Goal: Information Seeking & Learning: Check status

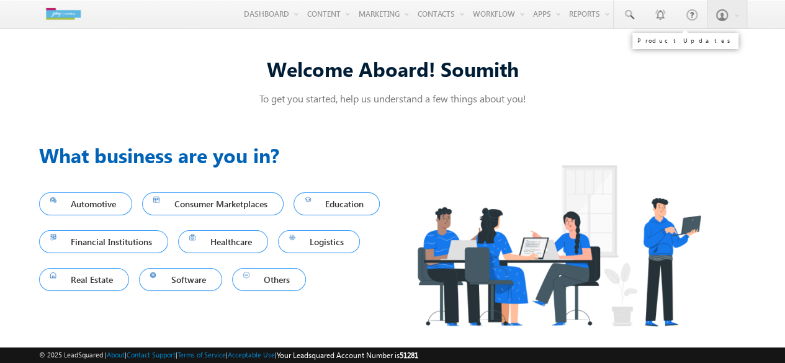
click at [644, 17] on link at bounding box center [659, 14] width 31 height 29
click at [629, 17] on span at bounding box center [629, 15] width 12 height 12
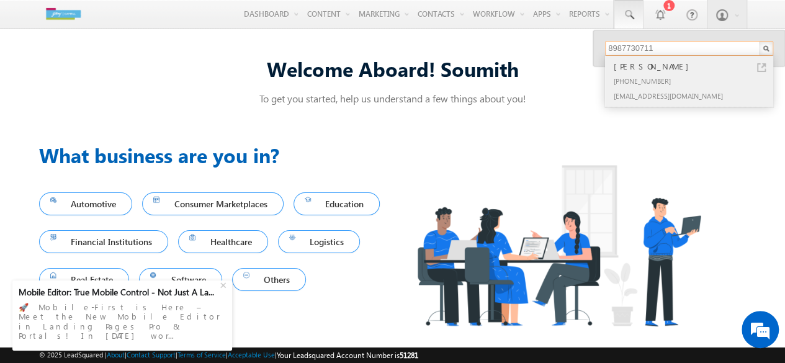
type input "8987730711"
click at [653, 84] on div "[PHONE_NUMBER]" at bounding box center [694, 80] width 166 height 15
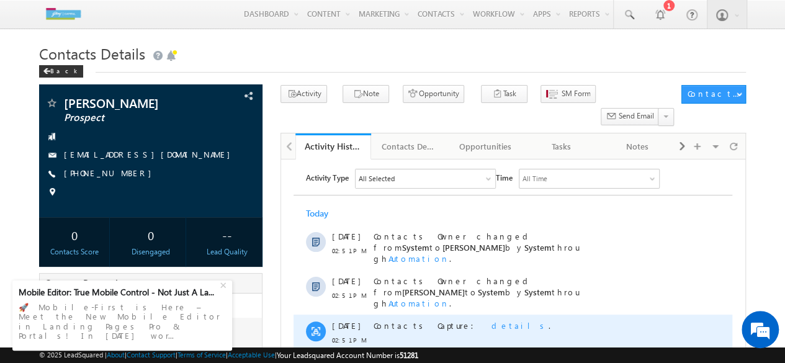
click at [492, 320] on span "details" at bounding box center [520, 325] width 57 height 11
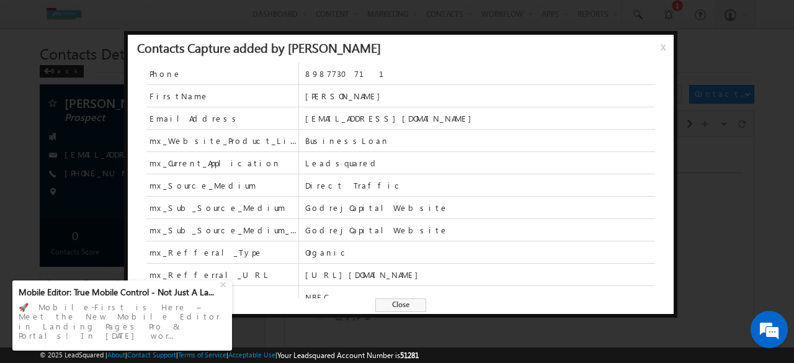
click at [664, 45] on span "x" at bounding box center [666, 51] width 10 height 22
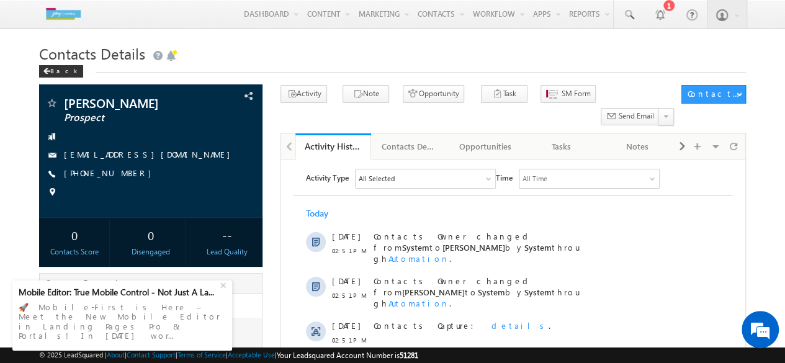
click at [660, 48] on h1 "Contacts Details" at bounding box center [392, 52] width 707 height 24
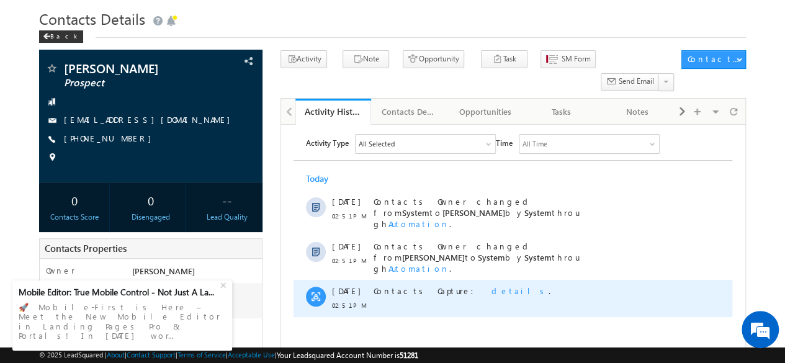
scroll to position [28, 0]
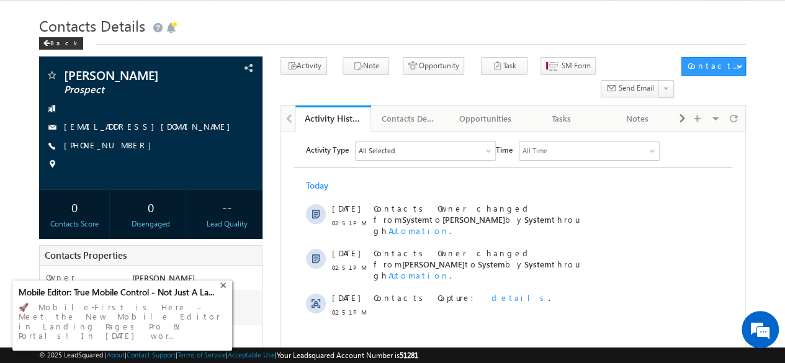
click at [223, 291] on div "+" at bounding box center [224, 283] width 15 height 15
